Goal: Task Accomplishment & Management: Use online tool/utility

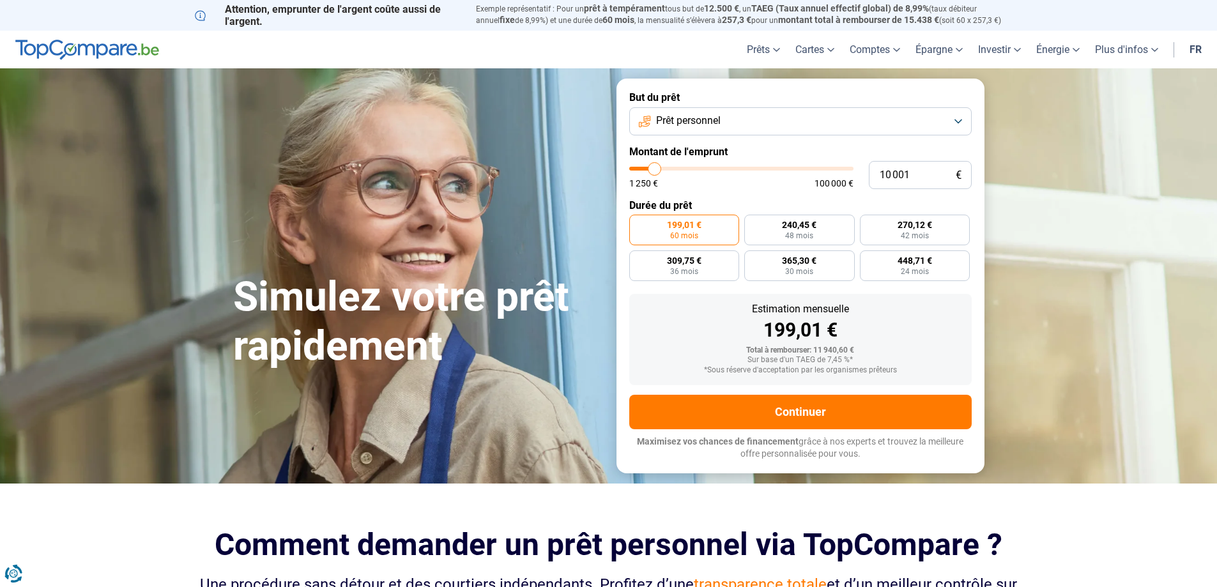
click at [696, 121] on span "Prêt personnel" at bounding box center [688, 121] width 65 height 14
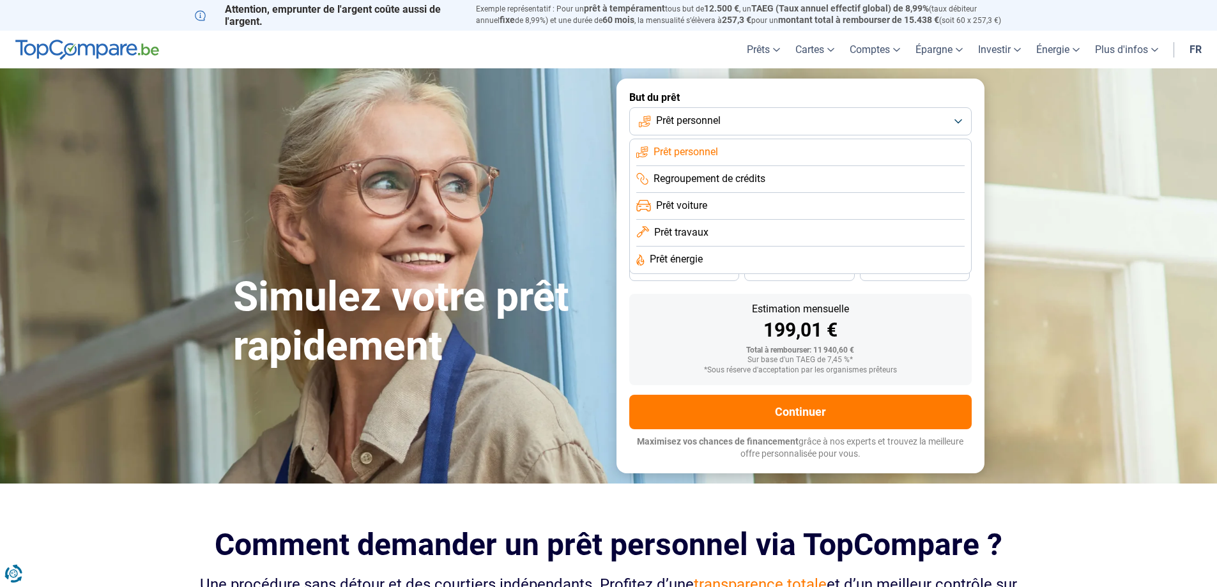
click at [696, 121] on span "Prêt personnel" at bounding box center [688, 121] width 65 height 14
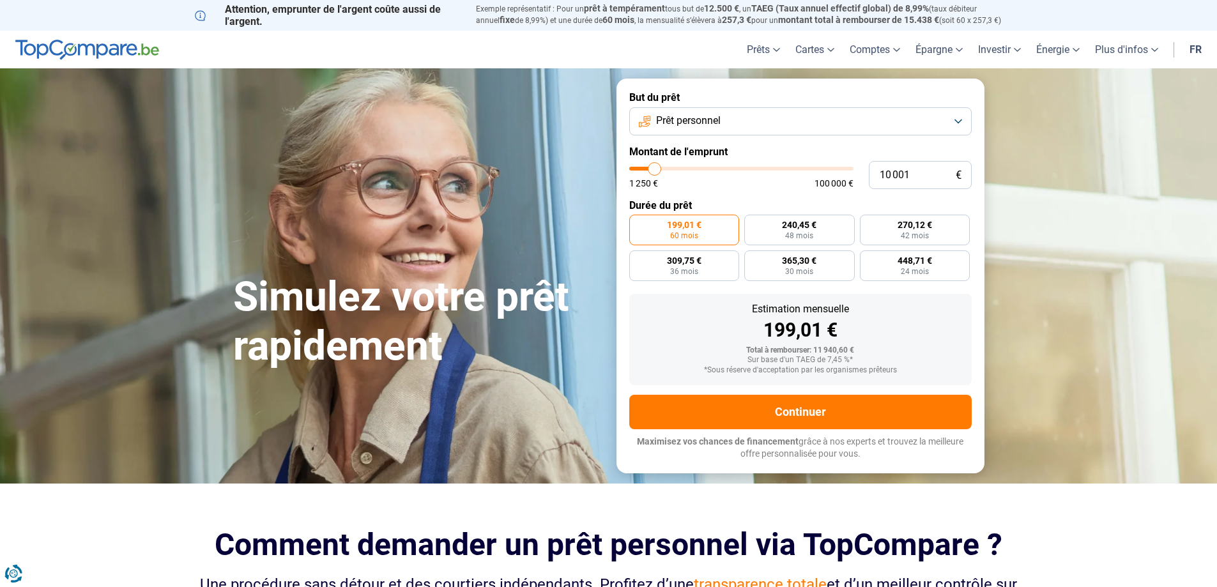
type input "39 250"
type input "39250"
click at [717, 171] on input "range" at bounding box center [741, 169] width 224 height 4
radio input "false"
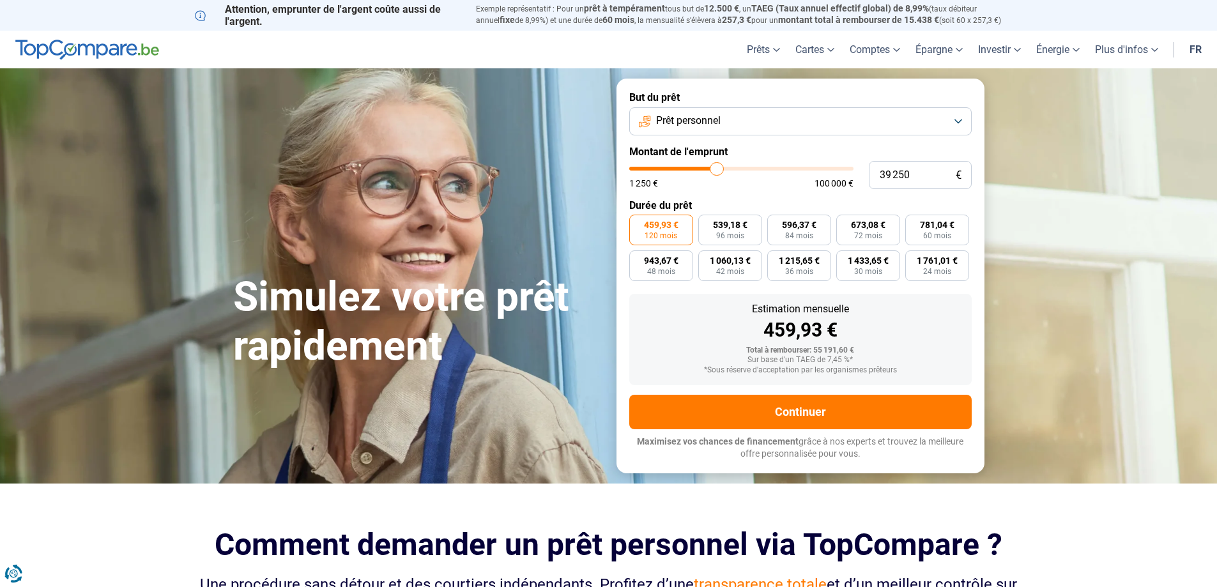
type input "32 750"
type input "32750"
click at [703, 169] on input "range" at bounding box center [741, 169] width 224 height 4
click at [913, 173] on input "32 750" at bounding box center [920, 175] width 103 height 28
click at [913, 172] on input "32 750" at bounding box center [920, 175] width 103 height 28
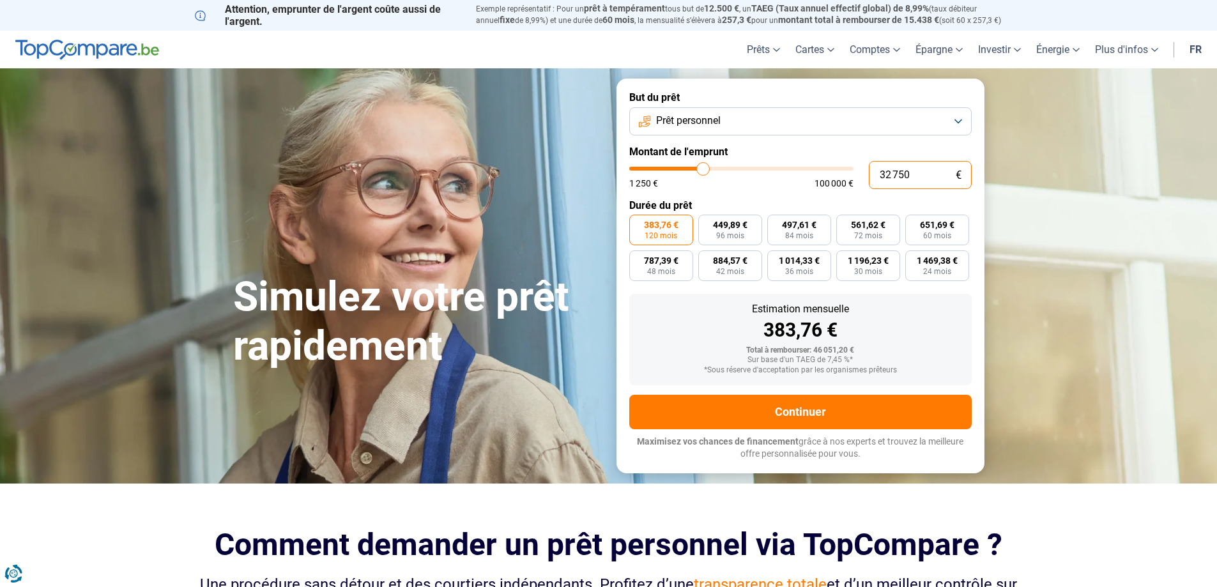
type input "2"
type input "1250"
type input "20"
type input "1250"
type input "200"
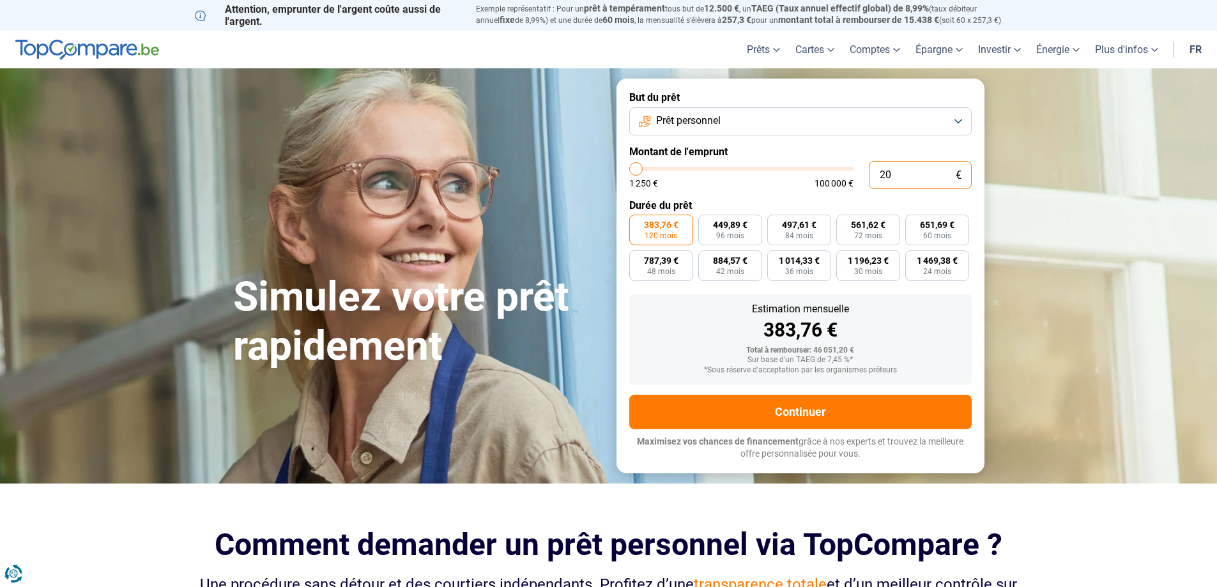
type input "1250"
type input "2 000"
type input "2000"
type input "20 000"
type input "20000"
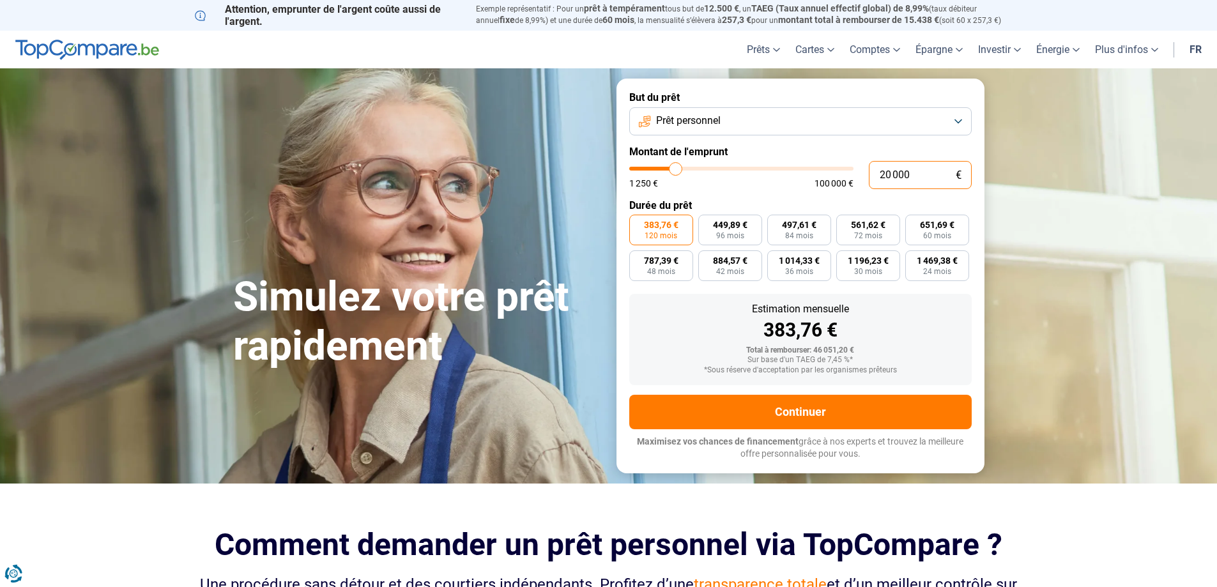
radio input "true"
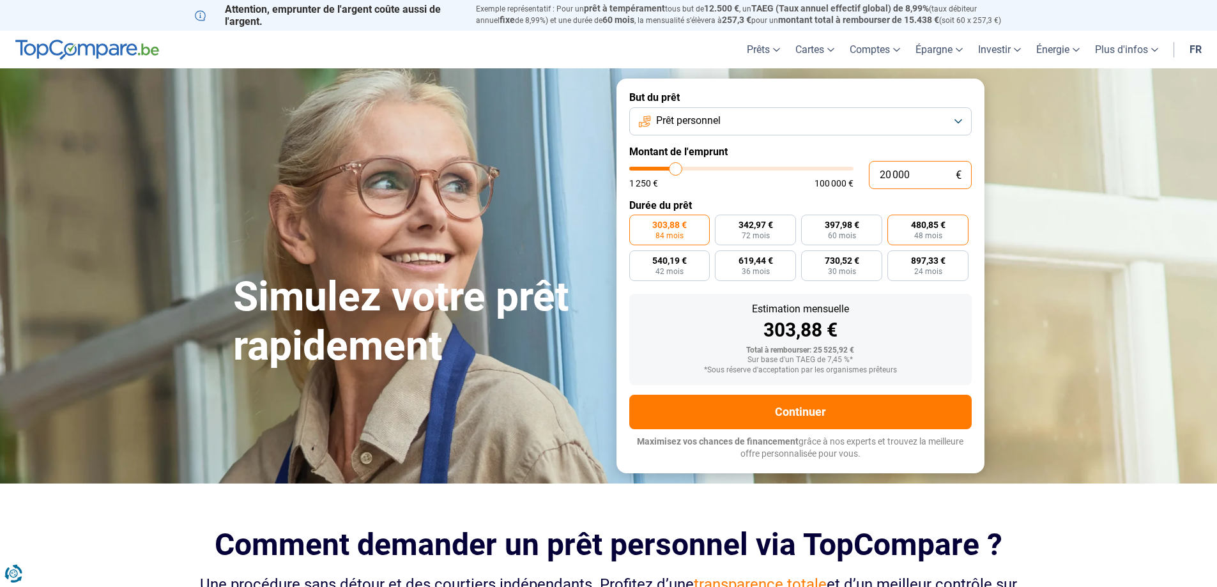
type input "20 000"
click at [952, 232] on label "480,85 € 48 mois" at bounding box center [927, 230] width 81 height 31
click at [896, 223] on input "480,85 € 48 mois" at bounding box center [891, 219] width 8 height 8
radio input "true"
